Goal: Task Accomplishment & Management: Use online tool/utility

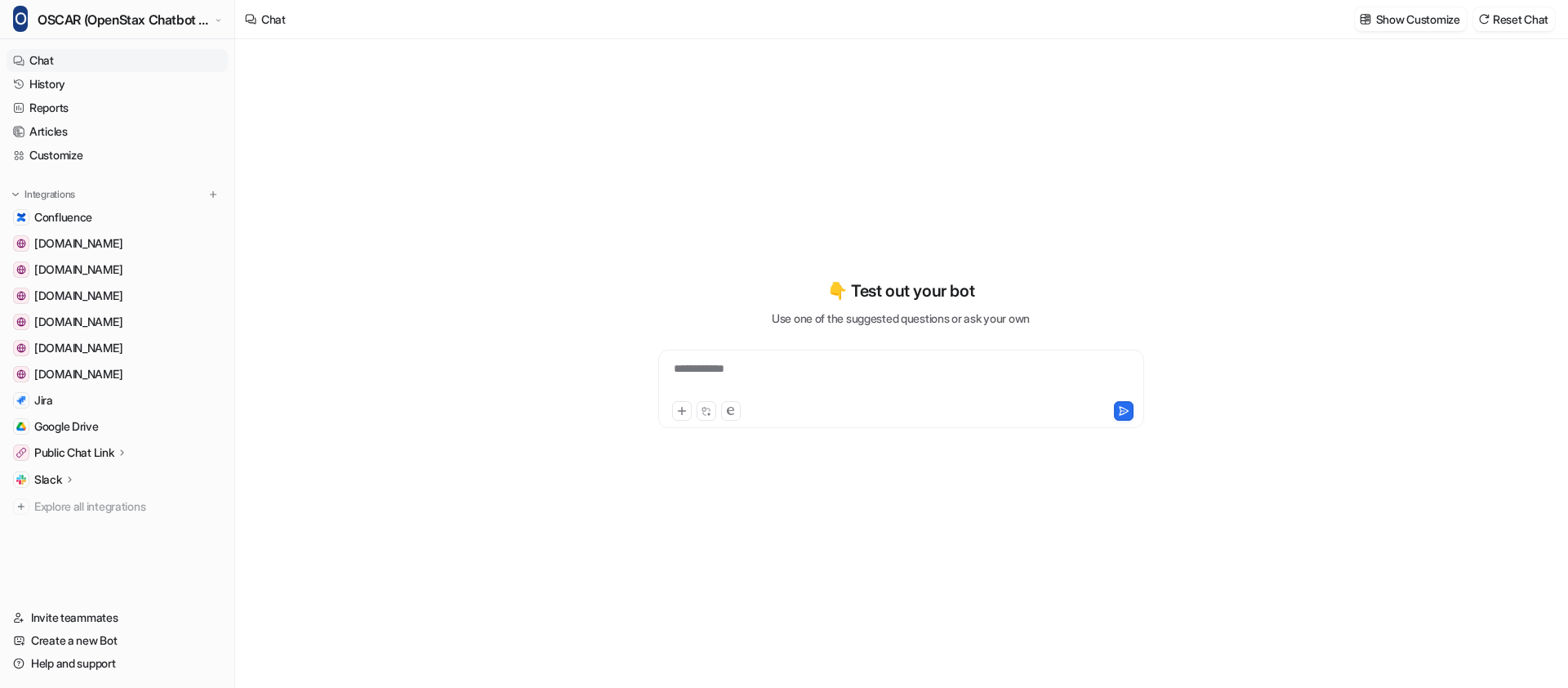
type textarea "**********"
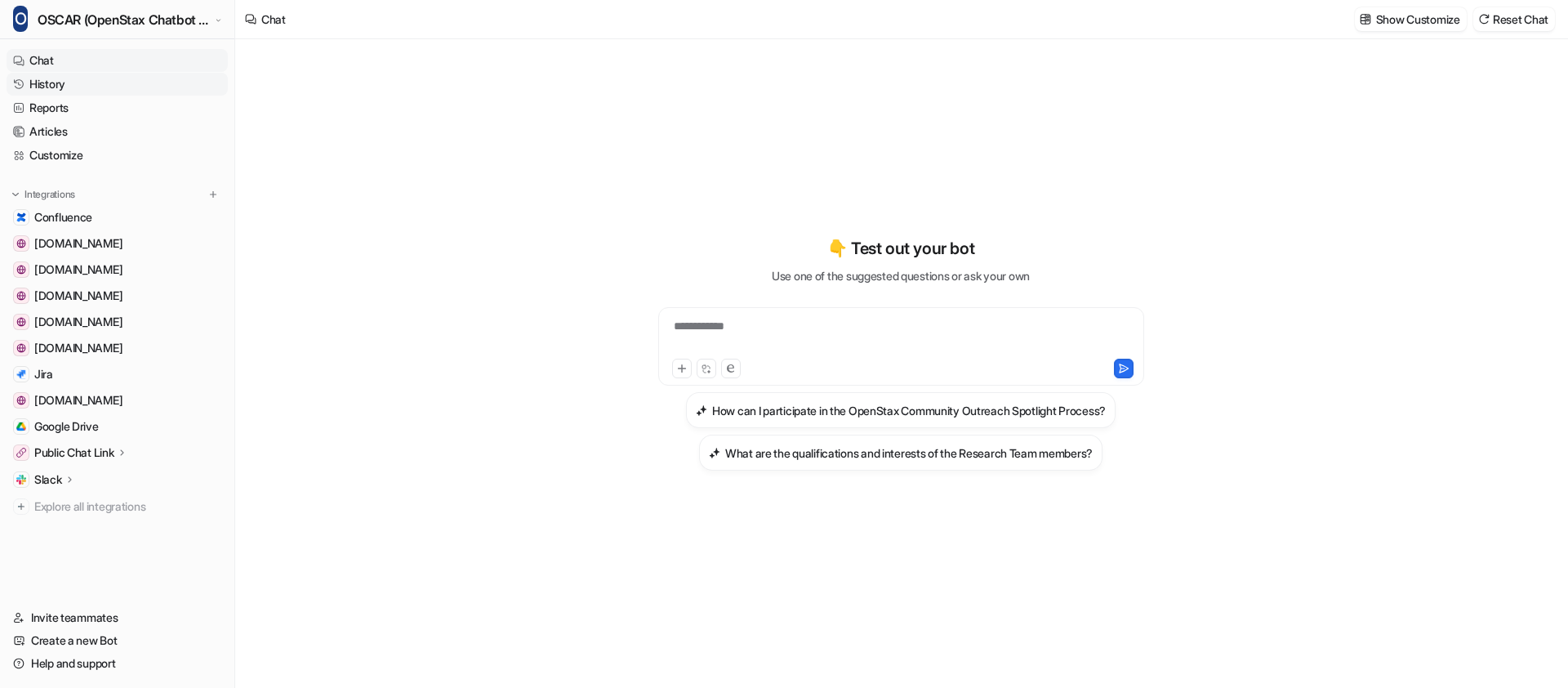
click at [96, 89] on link "History" at bounding box center [117, 85] width 221 height 23
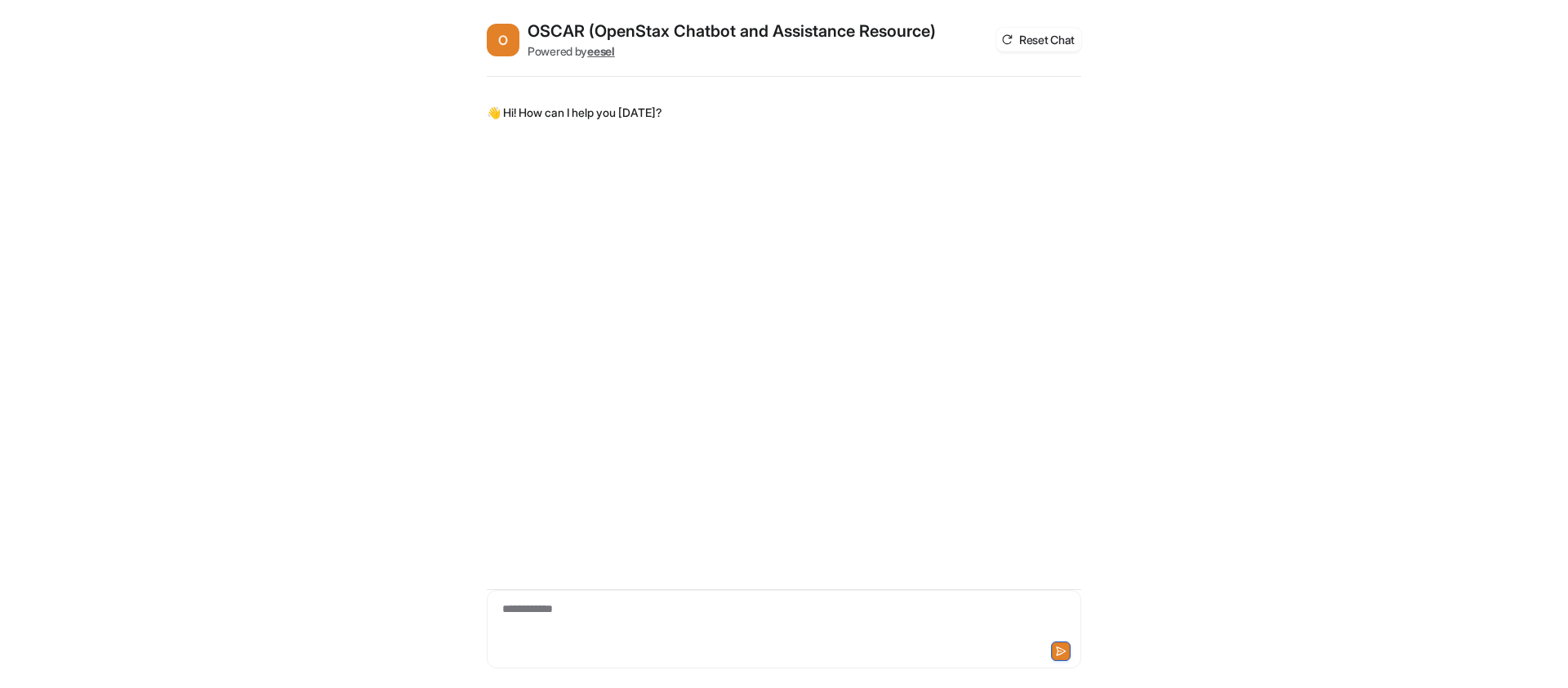
drag, startPoint x: 549, startPoint y: 611, endPoint x: 556, endPoint y: 601, distance: 12.2
click at [549, 611] on div "**********" at bounding box center [783, 618] width 586 height 37
